Goal: Navigation & Orientation: Find specific page/section

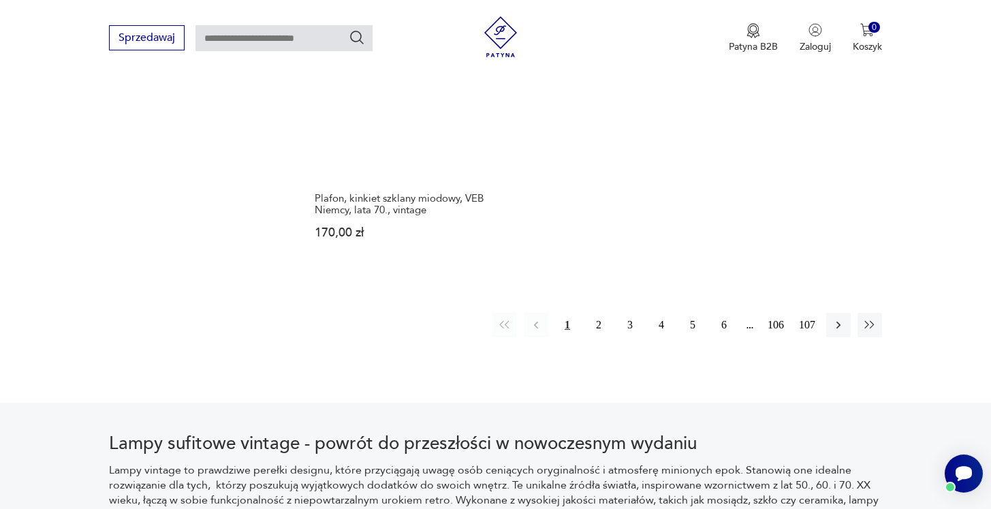
scroll to position [2104, 0]
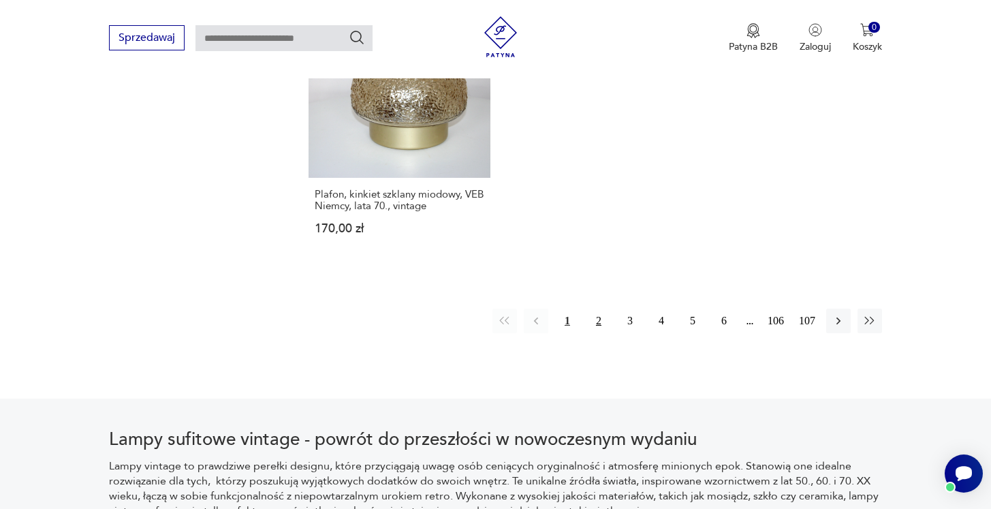
click at [601, 308] on button "2" at bounding box center [598, 320] width 25 height 25
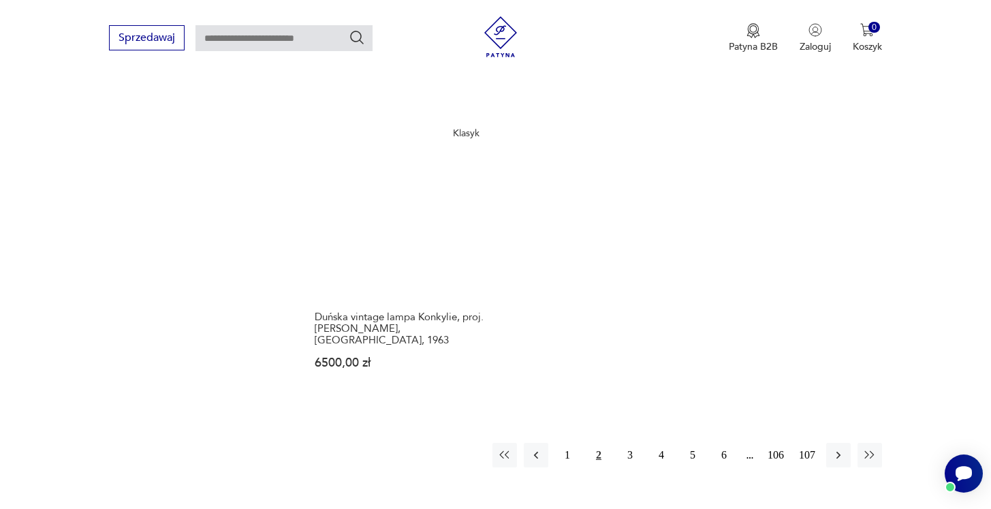
scroll to position [2008, 0]
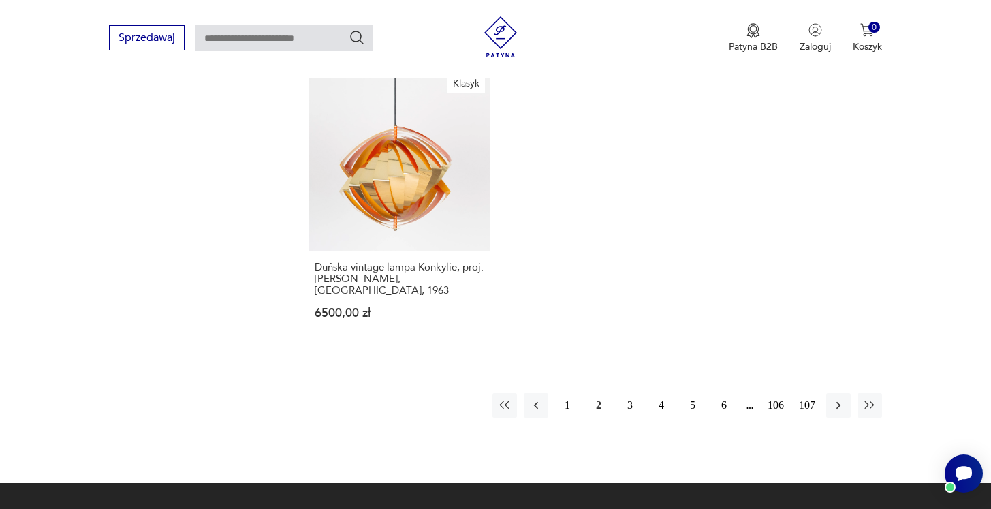
click at [637, 393] on button "3" at bounding box center [630, 405] width 25 height 25
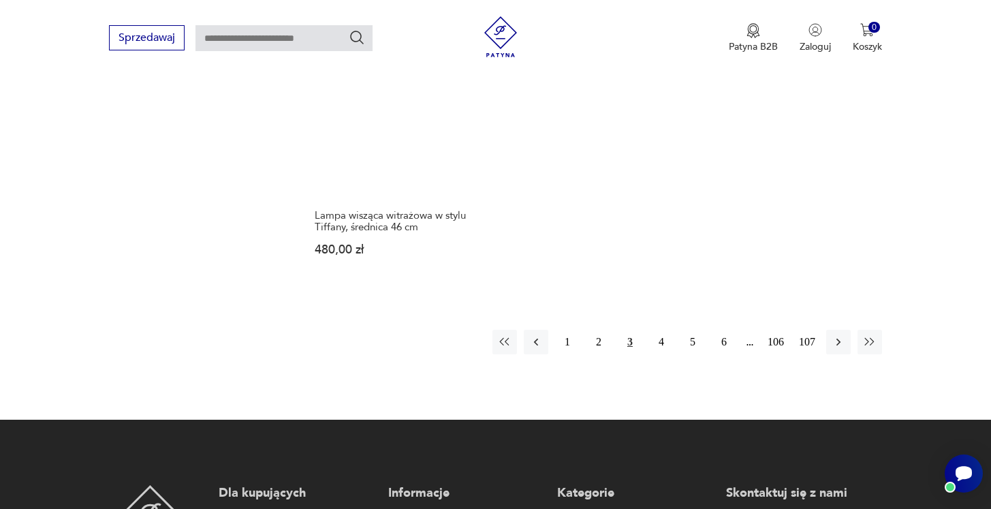
scroll to position [2070, 0]
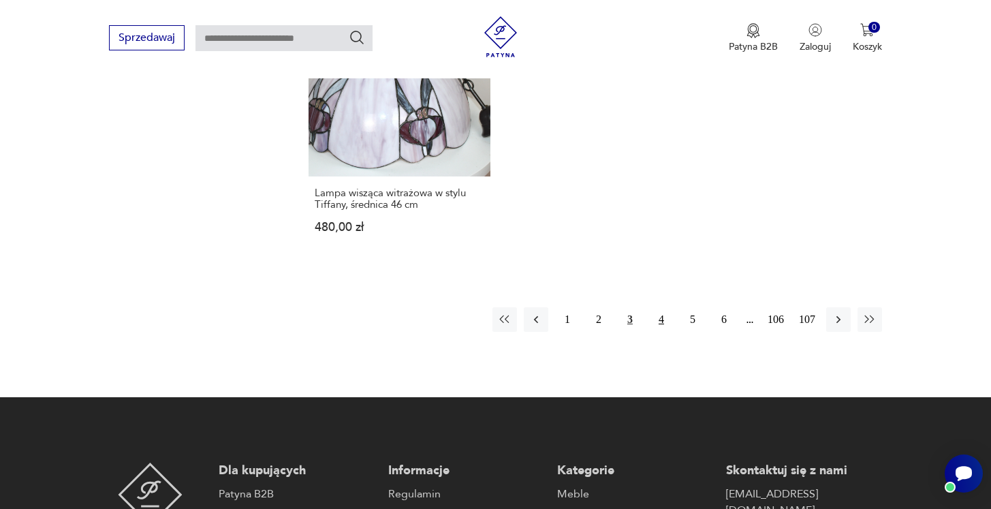
click at [657, 307] on button "4" at bounding box center [661, 319] width 25 height 25
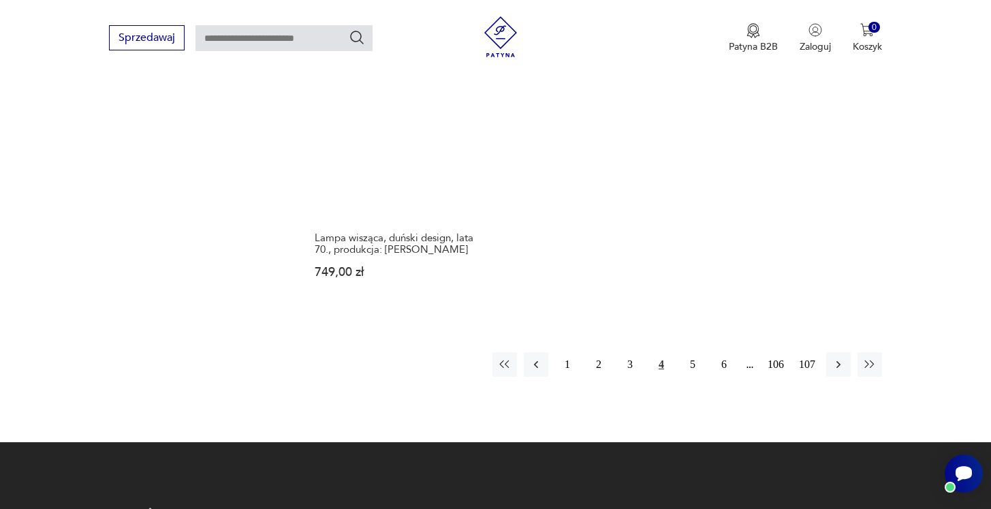
scroll to position [2030, 0]
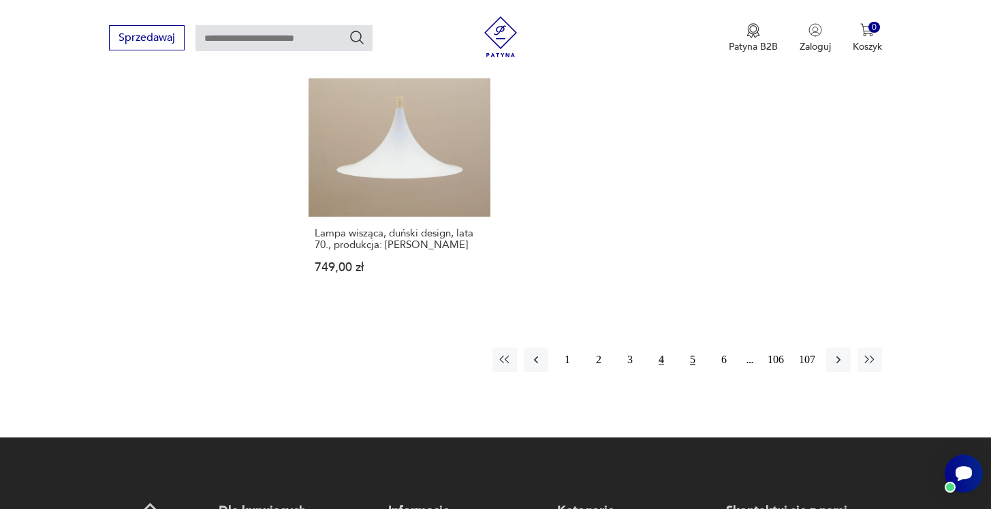
click at [691, 347] on button "5" at bounding box center [692, 359] width 25 height 25
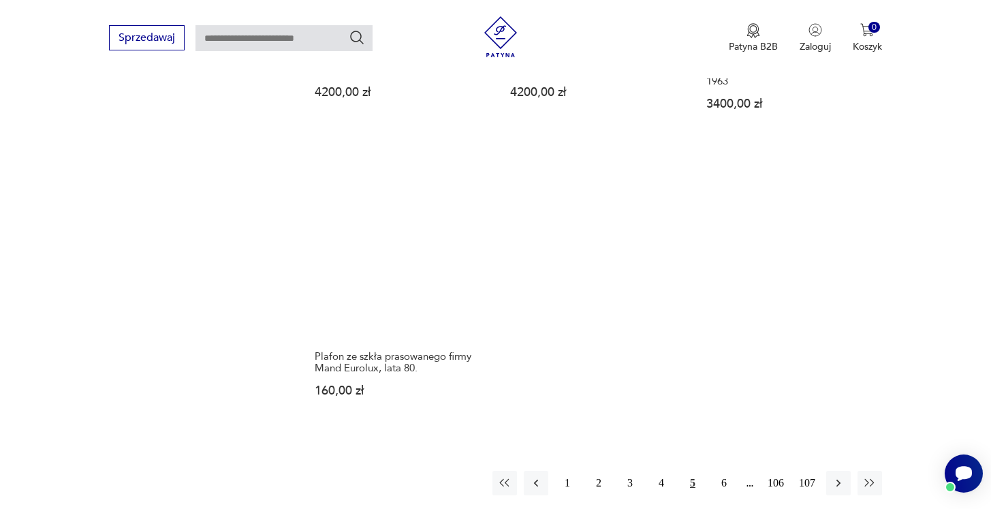
scroll to position [1930, 0]
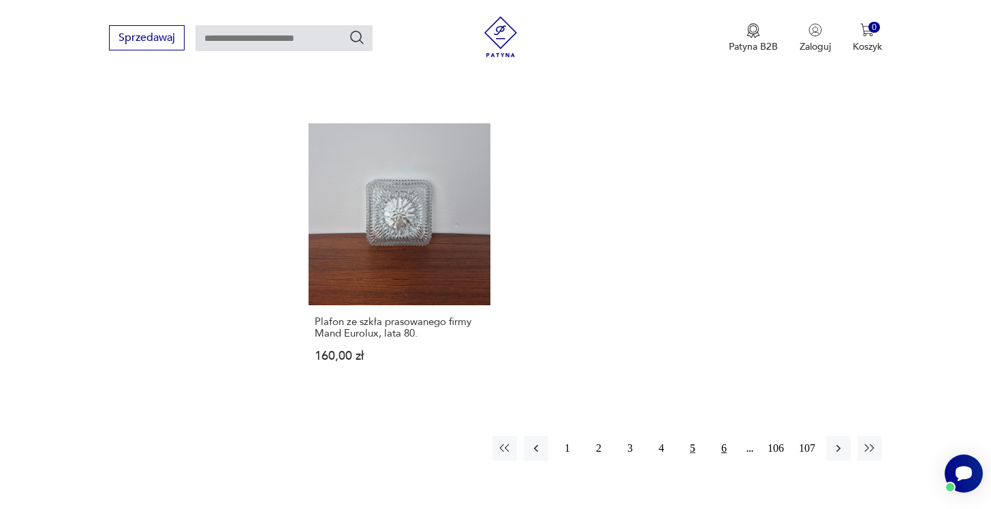
click at [720, 437] on button "6" at bounding box center [724, 448] width 25 height 25
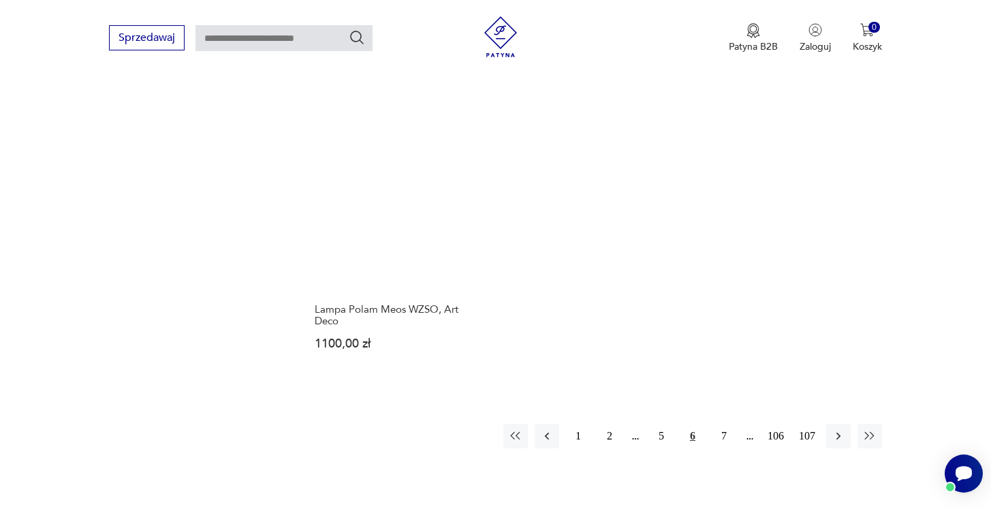
scroll to position [2098, 0]
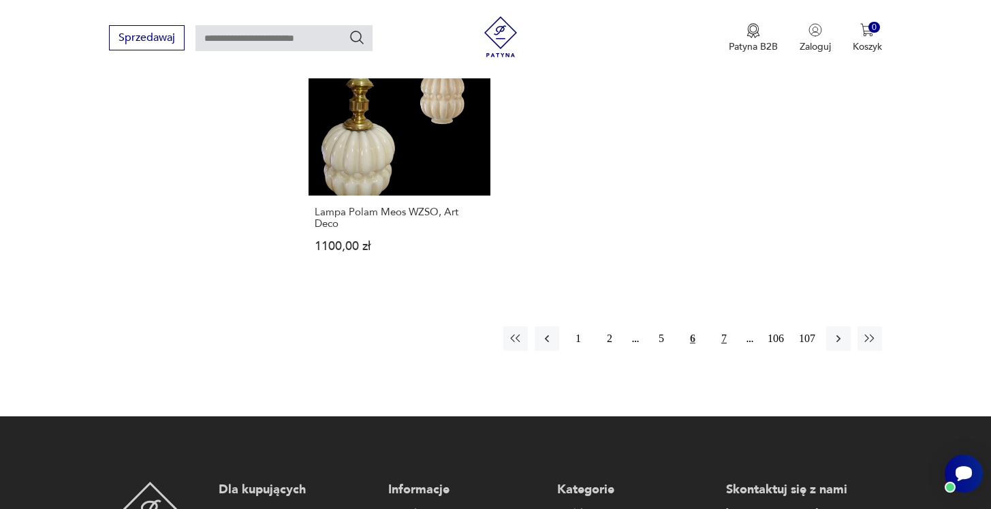
click at [725, 330] on button "7" at bounding box center [724, 338] width 25 height 25
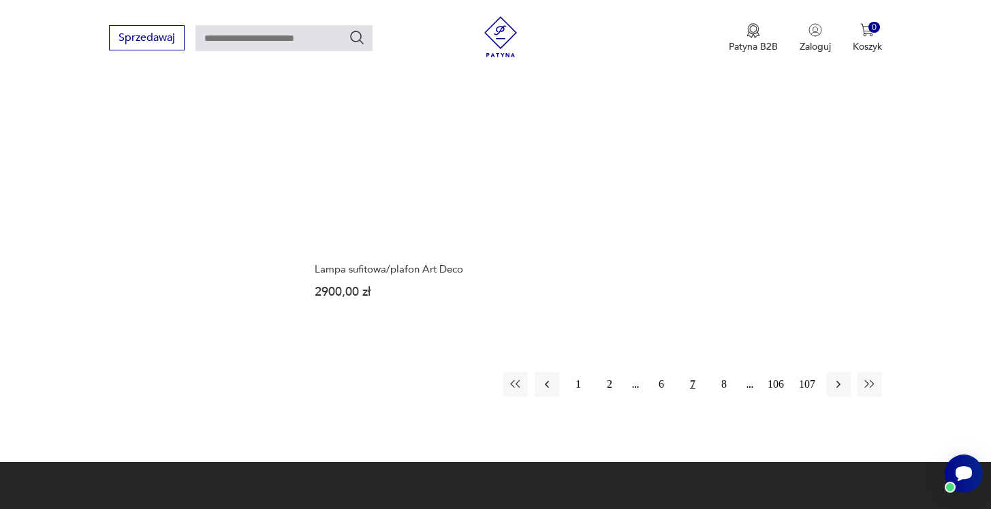
scroll to position [1995, 0]
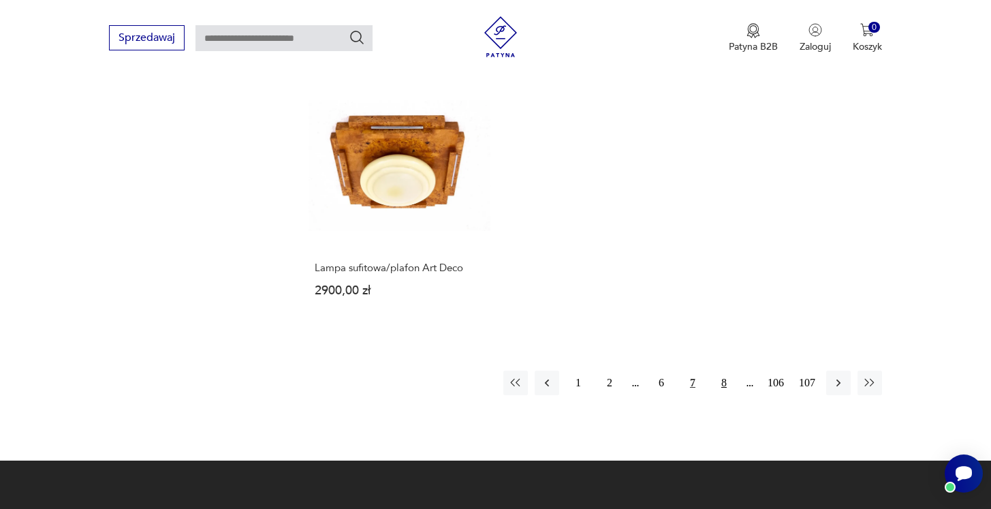
click at [729, 370] on button "8" at bounding box center [724, 382] width 25 height 25
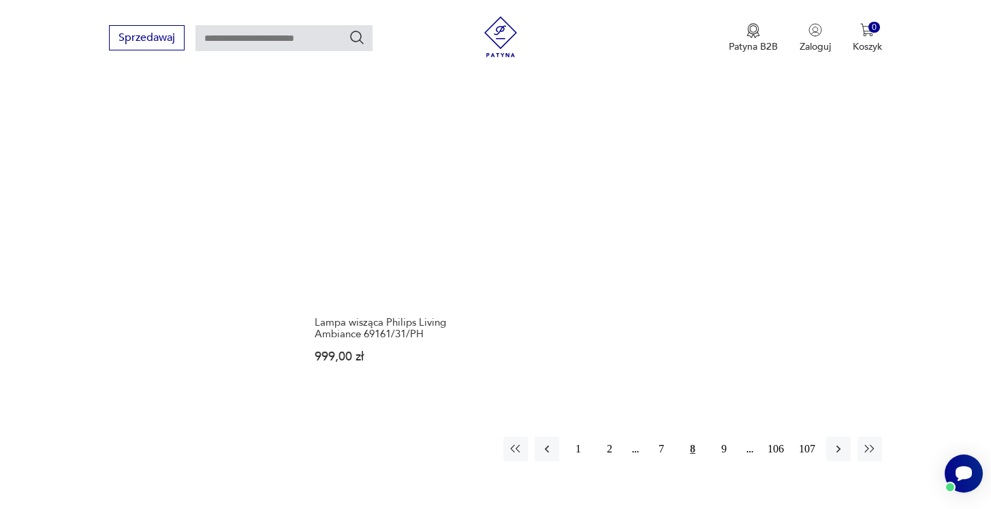
scroll to position [1913, 0]
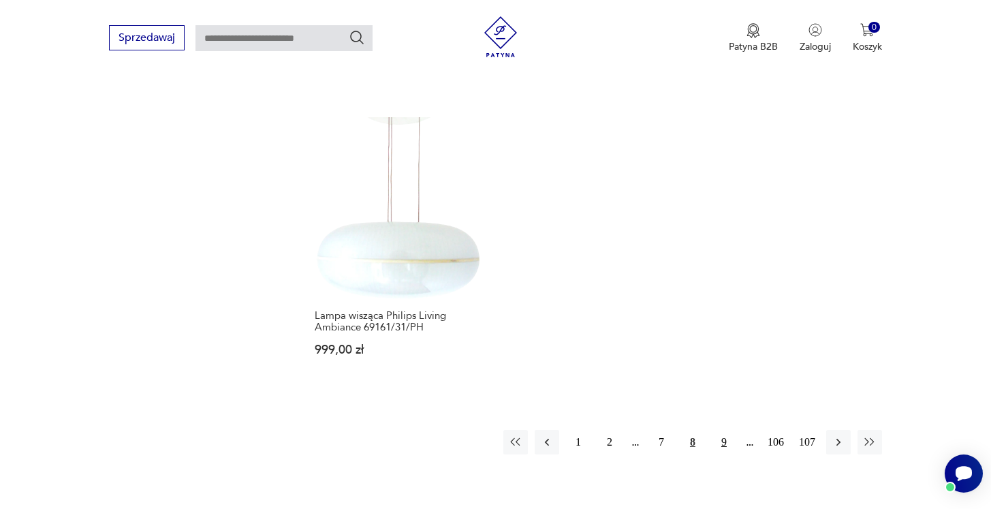
click at [724, 430] on button "9" at bounding box center [724, 442] width 25 height 25
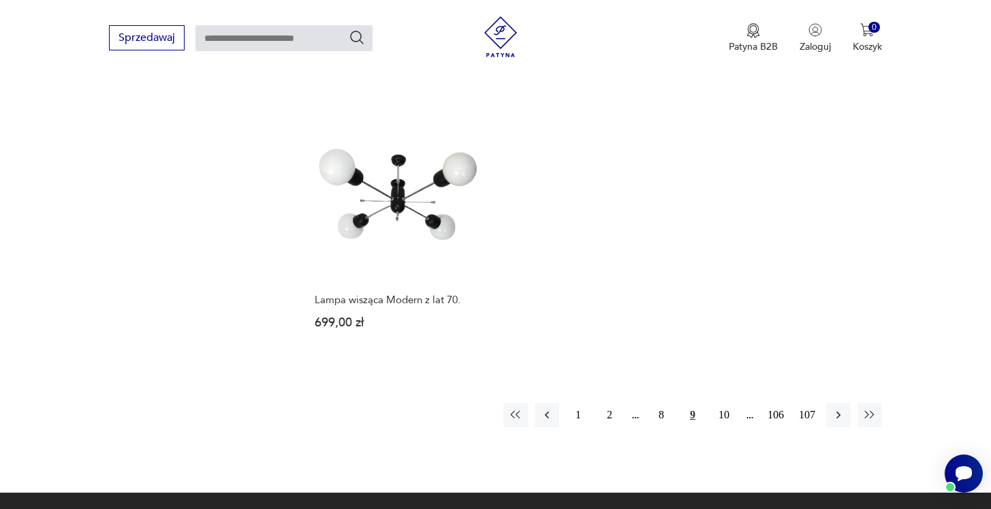
scroll to position [2042, 0]
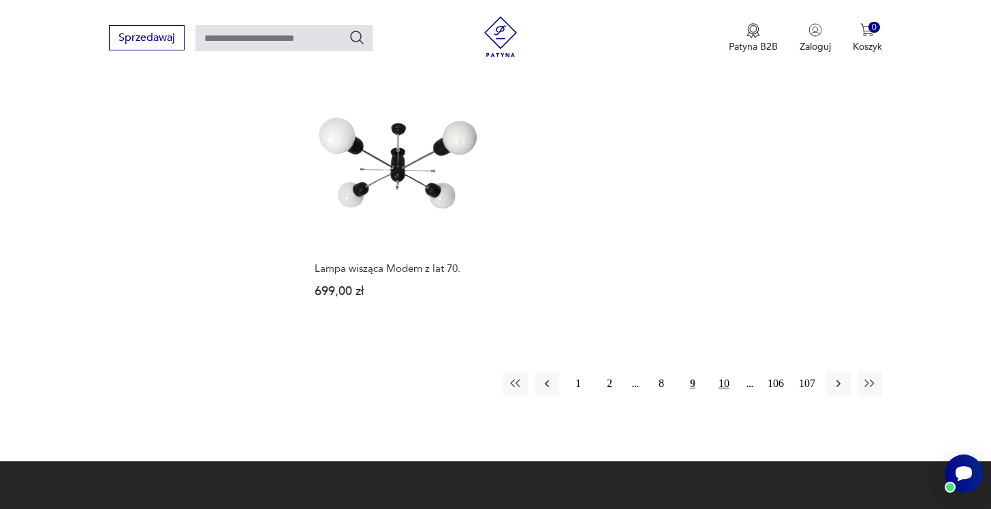
click at [723, 371] on button "10" at bounding box center [724, 383] width 25 height 25
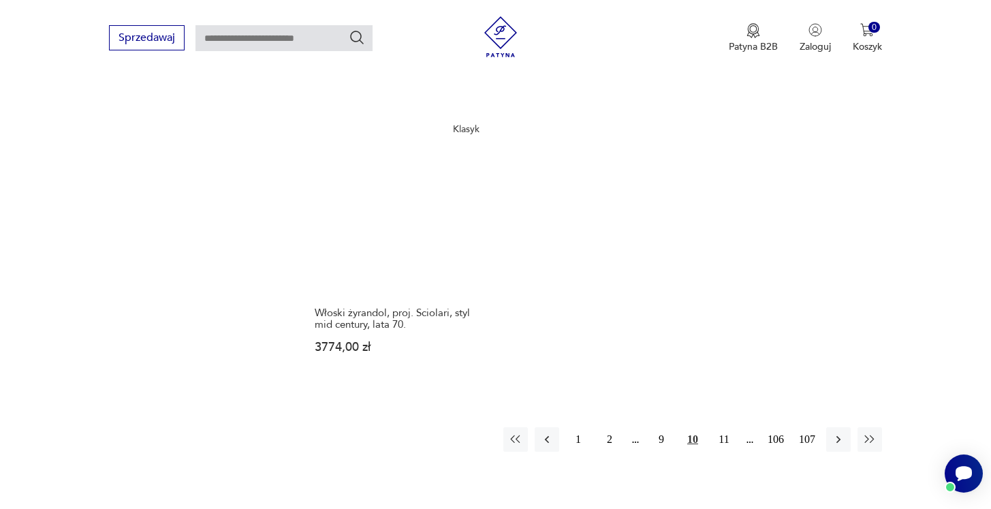
scroll to position [1968, 0]
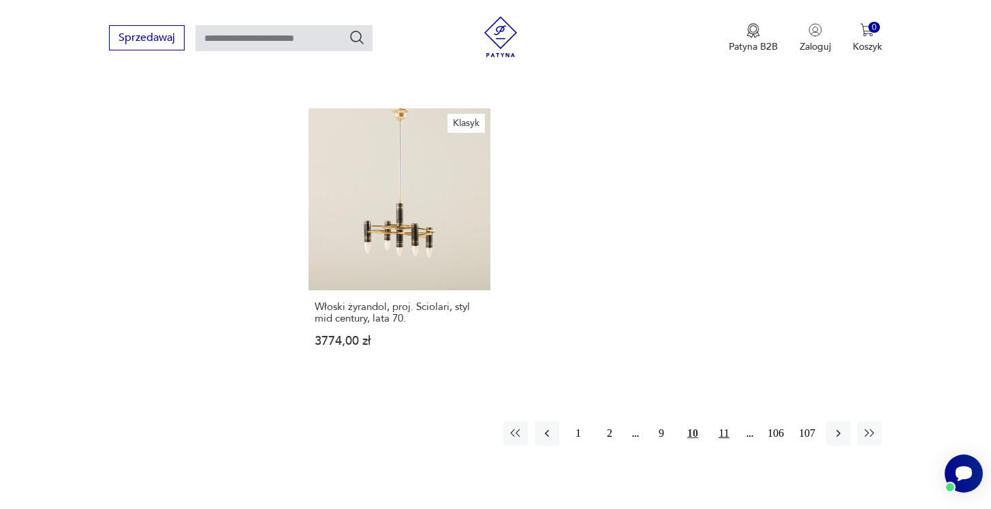
click at [716, 421] on button "11" at bounding box center [724, 433] width 25 height 25
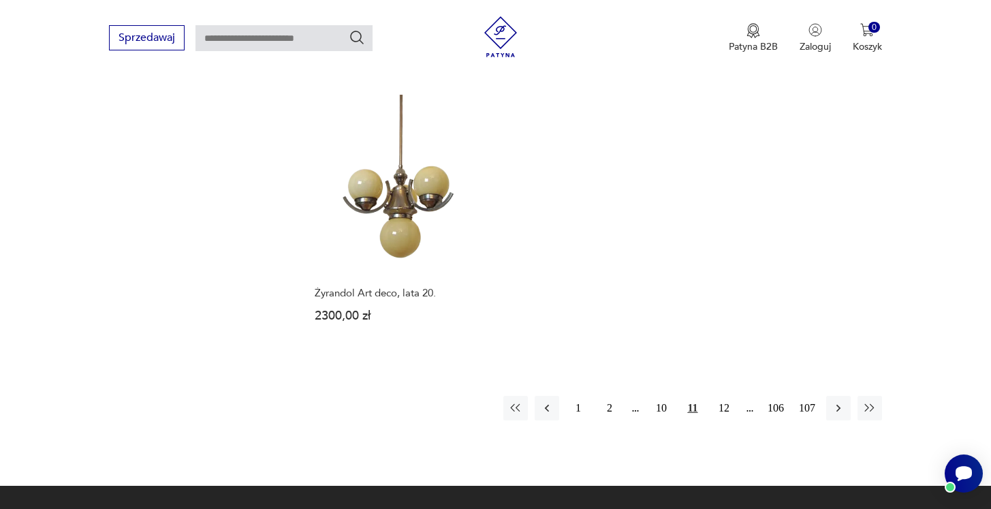
scroll to position [1961, 0]
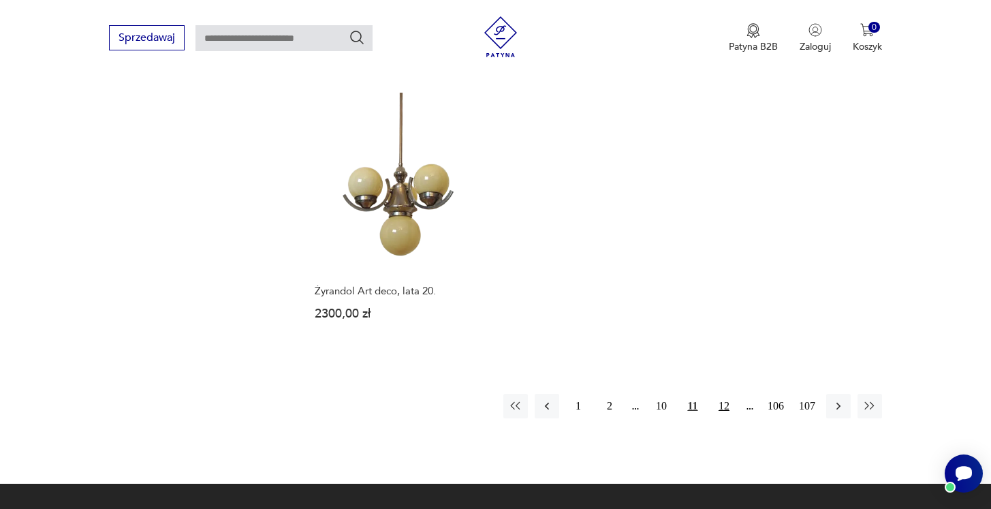
click at [721, 394] on button "12" at bounding box center [724, 406] width 25 height 25
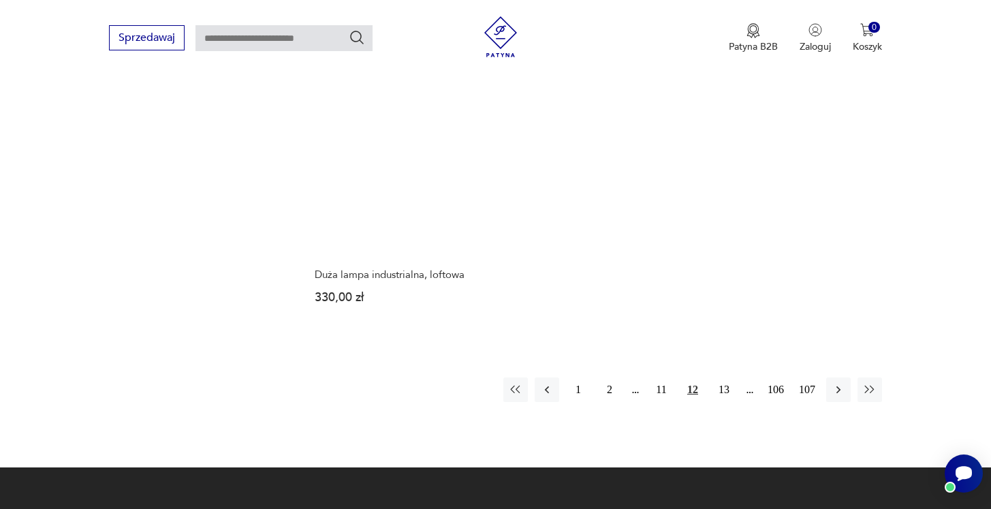
scroll to position [2069, 0]
